Goal: Navigation & Orientation: Find specific page/section

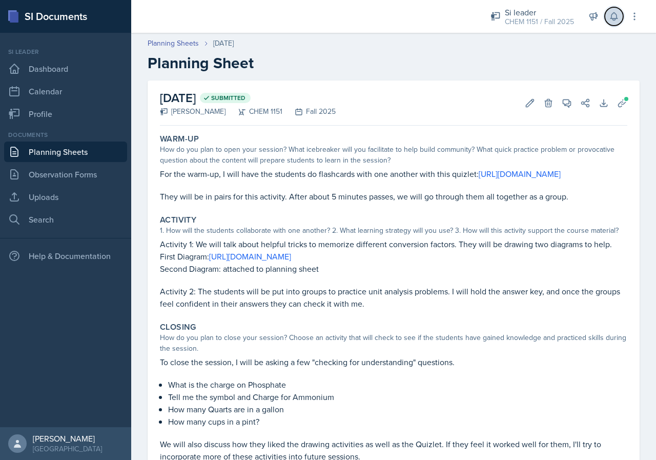
click at [608, 21] on button at bounding box center [614, 16] width 18 height 18
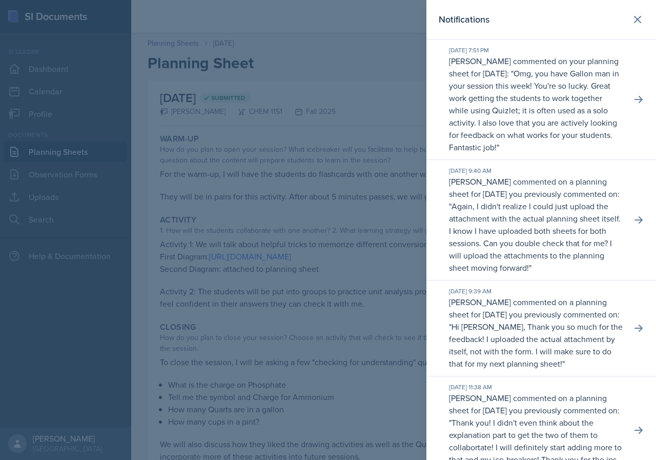
click at [411, 266] on div at bounding box center [328, 230] width 656 height 460
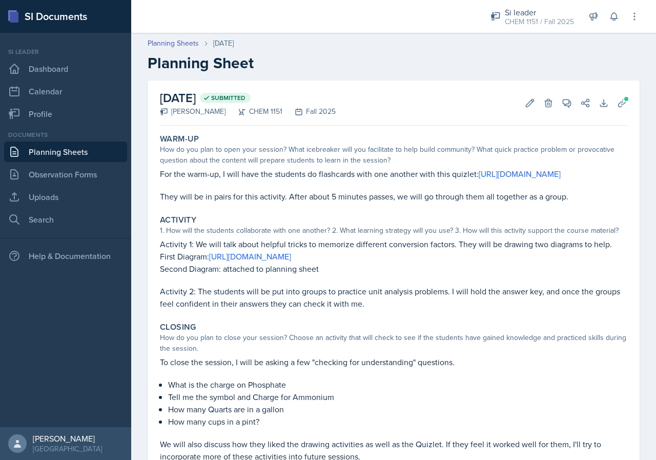
click at [94, 153] on link "Planning Sheets" at bounding box center [65, 152] width 123 height 21
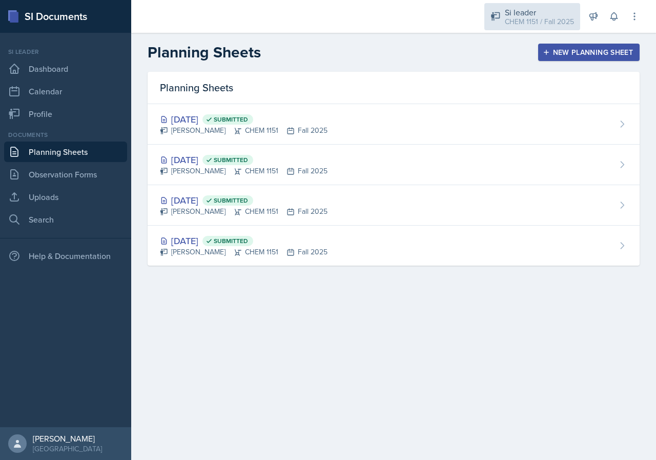
click at [526, 18] on div "CHEM 1151 / Fall 2025" at bounding box center [539, 21] width 69 height 11
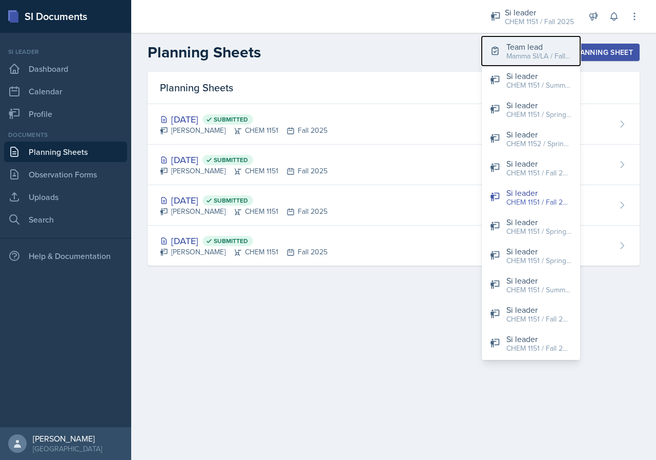
click at [524, 43] on div "Team lead" at bounding box center [540, 47] width 66 height 12
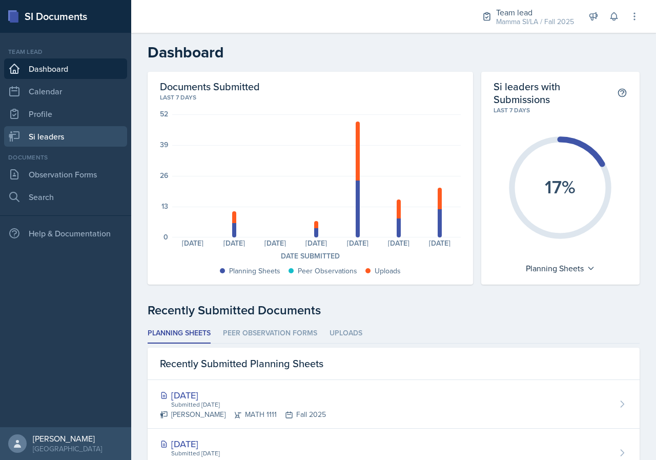
click at [75, 138] on link "Si leaders" at bounding box center [65, 136] width 123 height 21
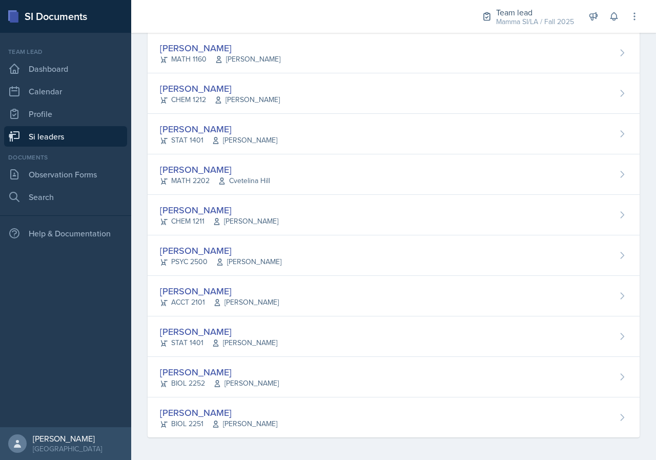
scroll to position [751, 0]
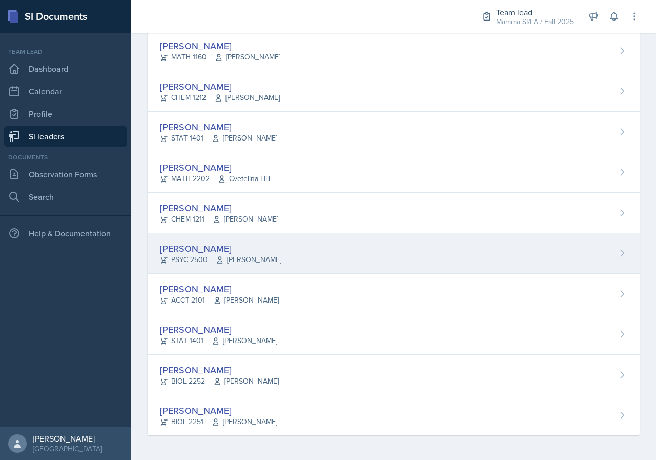
click at [282, 254] on span "[PERSON_NAME]" at bounding box center [249, 259] width 66 height 11
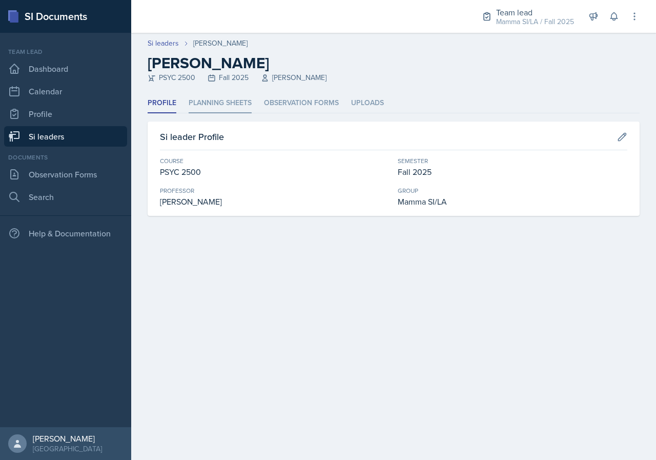
click at [216, 98] on li "Planning Sheets" at bounding box center [220, 103] width 63 height 20
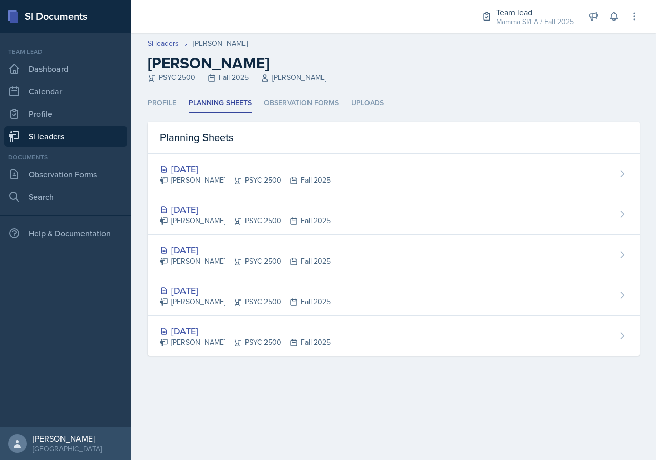
click at [89, 137] on link "Si leaders" at bounding box center [65, 136] width 123 height 21
